Goal: Task Accomplishment & Management: Use online tool/utility

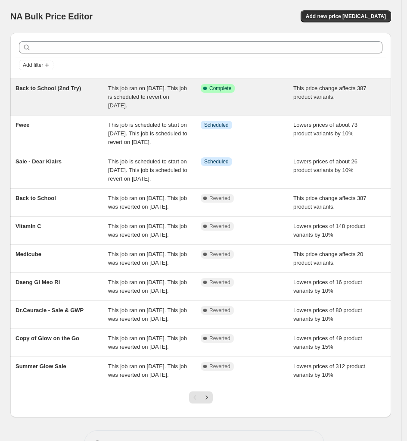
click at [34, 90] on span "Back to School (2nd Try)" at bounding box center [49, 88] width 66 height 6
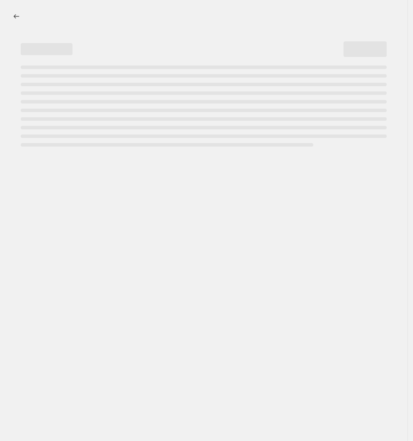
select select "pcap"
select select "no_change"
select select "collection"
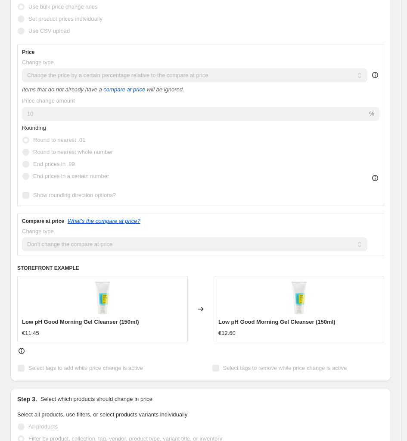
scroll to position [216, 0]
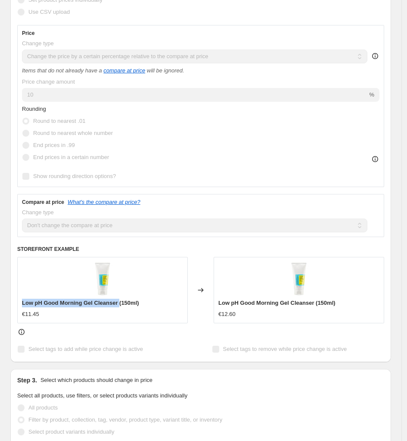
drag, startPoint x: 21, startPoint y: 313, endPoint x: 119, endPoint y: 316, distance: 97.9
click at [119, 316] on div "Low pH Good Morning Gel Cleanser (150ml) €11.45" at bounding box center [102, 290] width 171 height 66
copy span "Low pH Good Morning Gel Cleanser"
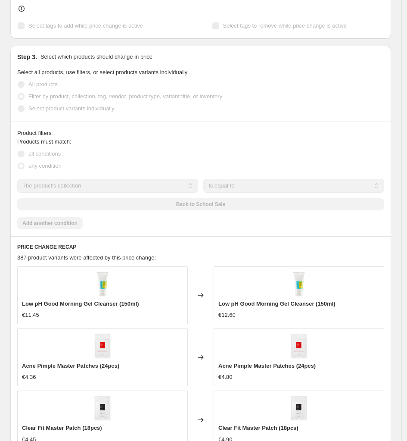
scroll to position [377, 0]
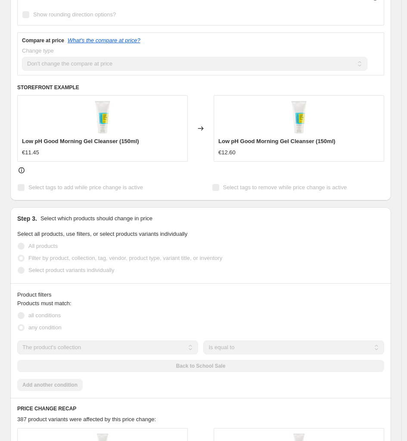
click at [28, 157] on div "€11.45" at bounding box center [30, 152] width 17 height 9
drag, startPoint x: 57, startPoint y: 157, endPoint x: 44, endPoint y: 160, distance: 13.3
click at [56, 157] on div "Low pH Good Morning Gel Cleanser (150ml) €11.45" at bounding box center [102, 147] width 161 height 20
drag, startPoint x: 49, startPoint y: 165, endPoint x: 16, endPoint y: 162, distance: 33.4
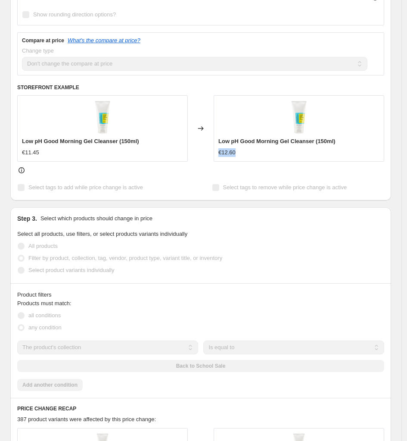
drag, startPoint x: 269, startPoint y: 159, endPoint x: 317, endPoint y: 306, distance: 154.6
click at [221, 156] on div "Low pH Good Morning Gel Cleanser (150ml) €12.60" at bounding box center [299, 147] width 161 height 20
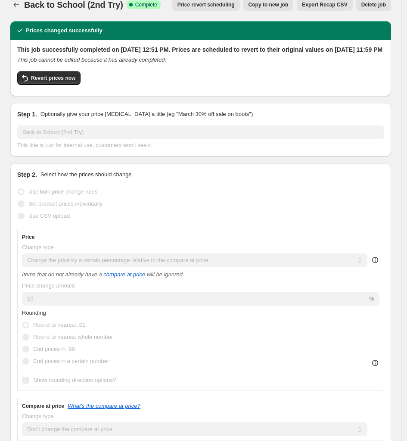
scroll to position [0, 0]
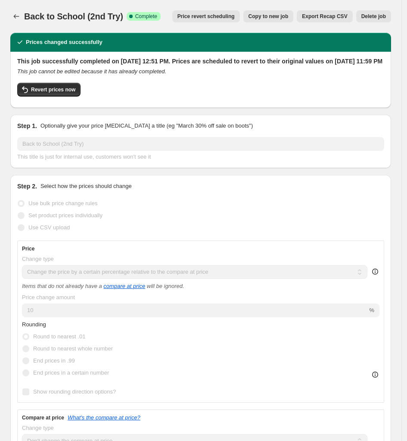
drag, startPoint x: 49, startPoint y: 327, endPoint x: 54, endPoint y: 322, distance: 7.3
click at [49, 327] on div "Price Change type Change the price to a certain amount Change the price by a ce…" at bounding box center [201, 321] width 358 height 153
click at [263, 222] on div "Set product prices individually" at bounding box center [200, 216] width 367 height 12
click at [39, 93] on span "Revert prices now" at bounding box center [53, 89] width 44 height 7
checkbox input "false"
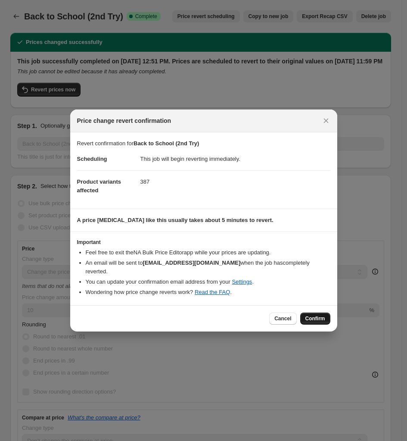
click at [322, 315] on span "Confirm" at bounding box center [316, 318] width 20 height 7
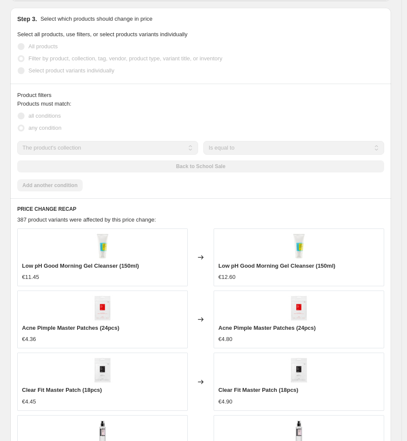
scroll to position [701, 0]
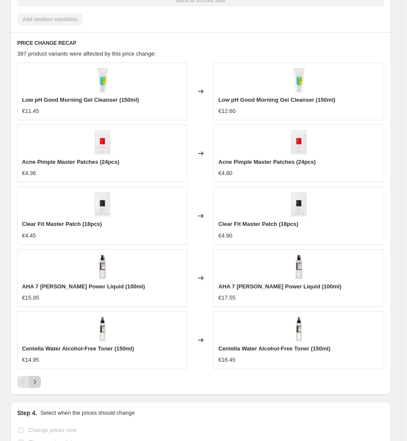
click at [36, 382] on icon "Next" at bounding box center [35, 382] width 9 height 9
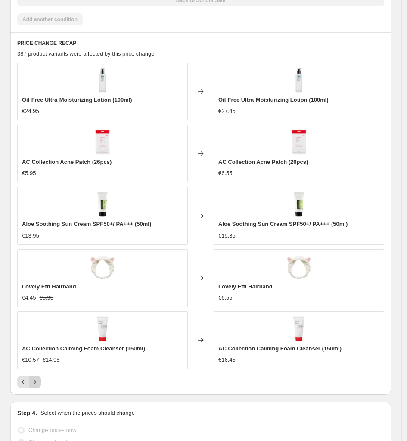
click at [31, 386] on icon "Next" at bounding box center [35, 382] width 9 height 9
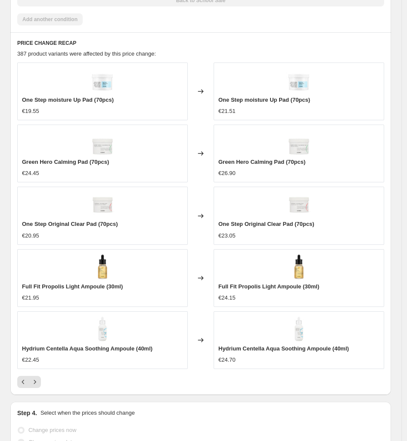
click at [18, 394] on div "PRICE CHANGE RECAP 387 product variants were affected by this price change: One…" at bounding box center [200, 213] width 381 height 363
click at [18, 391] on div "PRICE CHANGE RECAP 387 product variants were affected by this price change: One…" at bounding box center [200, 213] width 381 height 363
click at [22, 385] on icon "Previous" at bounding box center [23, 382] width 9 height 9
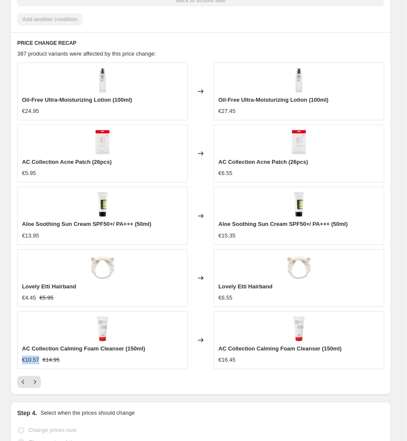
drag, startPoint x: 19, startPoint y: 366, endPoint x: 37, endPoint y: 365, distance: 18.5
click at [37, 365] on div "AC Collection Calming Foam Cleanser (150ml) €10.57 €14.95" at bounding box center [102, 340] width 171 height 58
click at [38, 363] on span "€10.57" at bounding box center [30, 360] width 17 height 6
drag, startPoint x: 38, startPoint y: 368, endPoint x: 24, endPoint y: 367, distance: 13.8
click at [24, 367] on div "AC Collection Calming Foam Cleanser (150ml) €10.57 €14.95" at bounding box center [102, 340] width 171 height 58
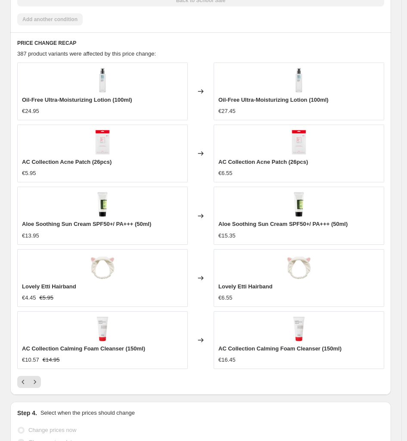
click at [68, 364] on div "€10.57 €14.95" at bounding box center [102, 360] width 161 height 9
drag, startPoint x: 42, startPoint y: 360, endPoint x: 60, endPoint y: 363, distance: 18.7
click at [60, 363] on div "€10.57 €14.95" at bounding box center [102, 360] width 161 height 9
click at [41, 364] on div "€10.57 €14.95" at bounding box center [102, 360] width 161 height 9
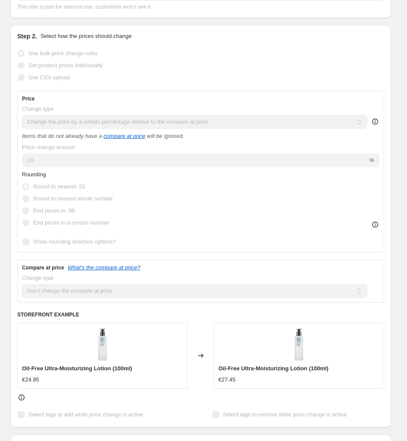
scroll to position [0, 0]
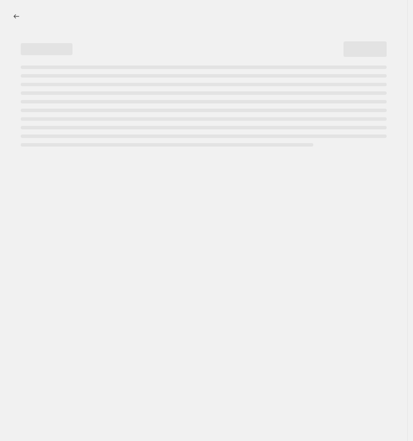
select select "pcap"
select select "no_change"
select select "collection"
